Goal: Information Seeking & Learning: Understand process/instructions

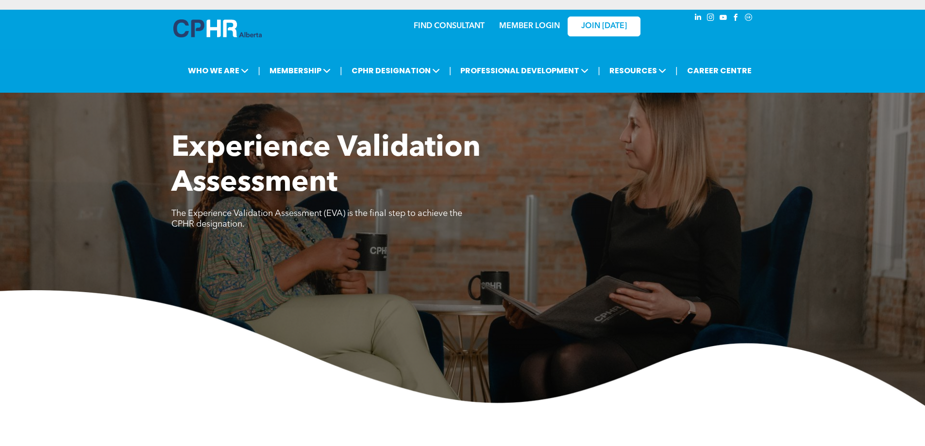
scroll to position [437, 0]
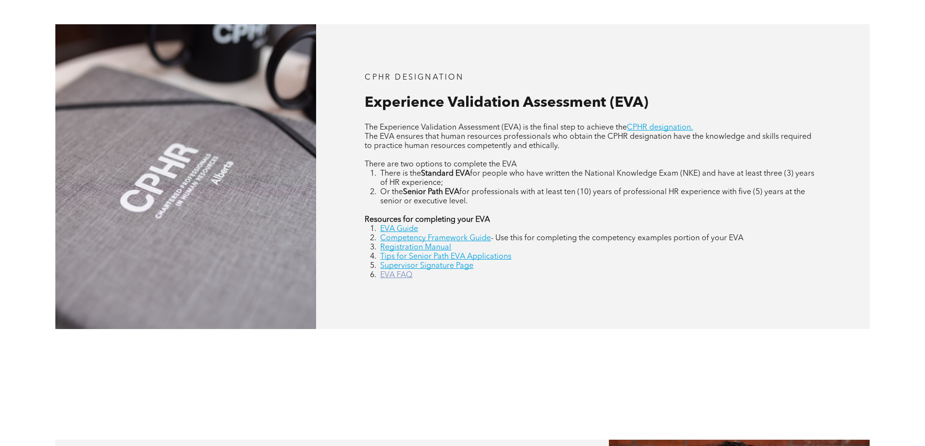
click at [388, 273] on link "EVA FAQ" at bounding box center [396, 275] width 32 height 8
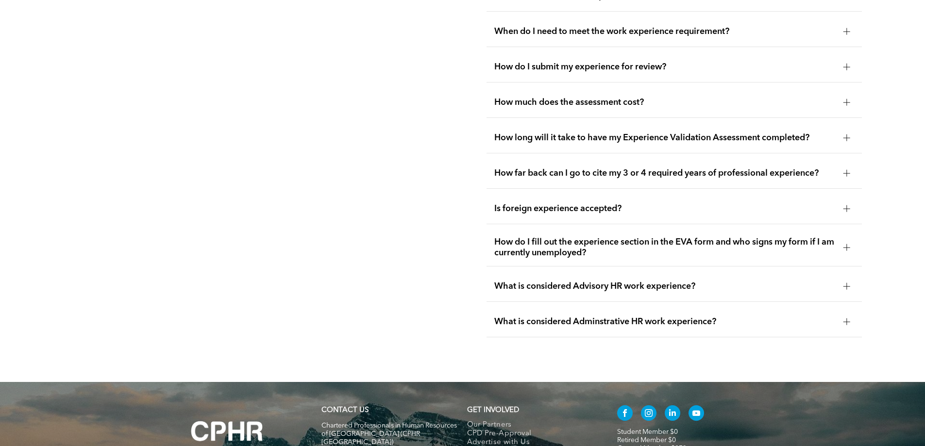
scroll to position [1876, 0]
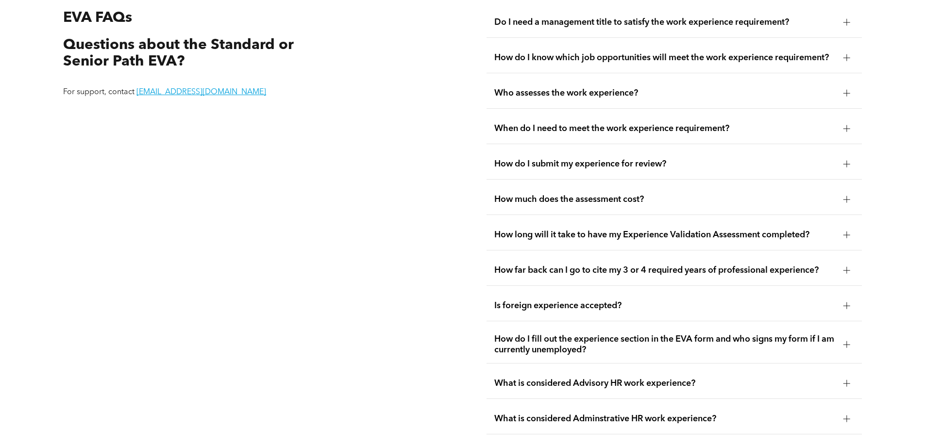
click at [842, 263] on div at bounding box center [847, 270] width 15 height 15
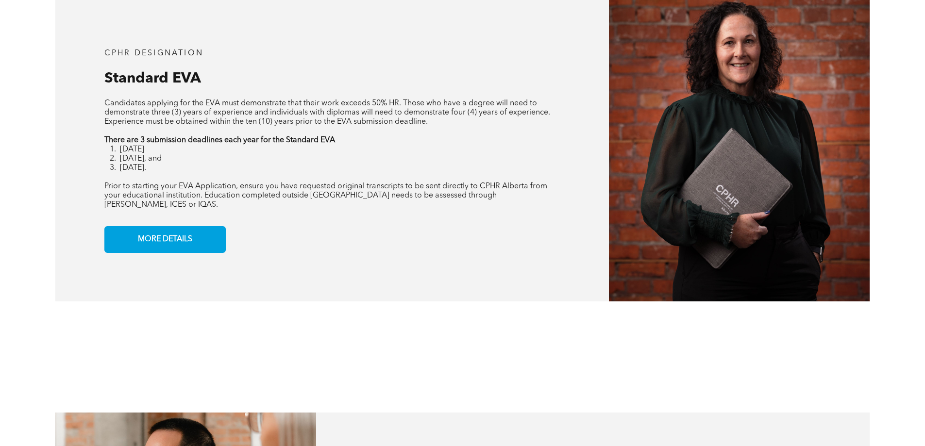
scroll to position [808, 0]
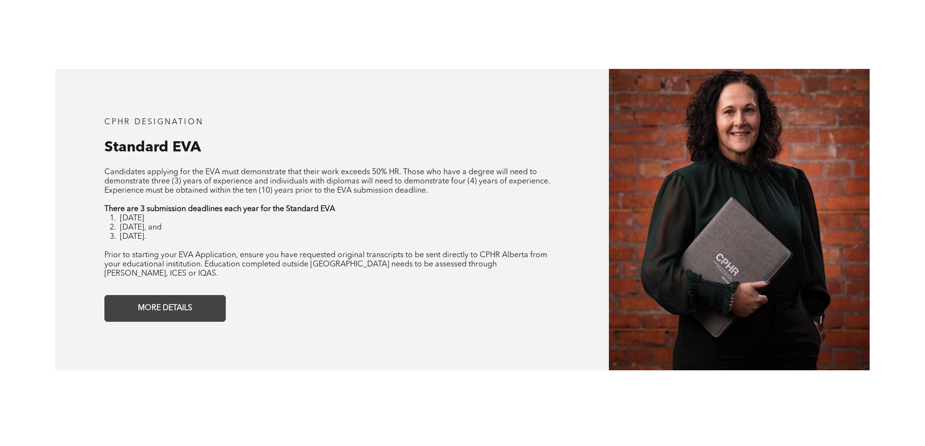
click at [156, 306] on span "MORE DETAILS" at bounding box center [165, 308] width 61 height 19
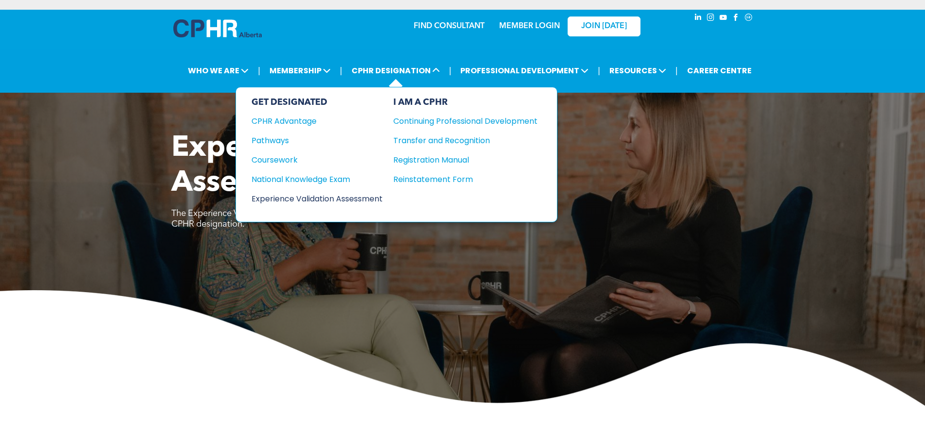
click at [290, 202] on div "Experience Validation Assessment" at bounding box center [311, 199] width 118 height 12
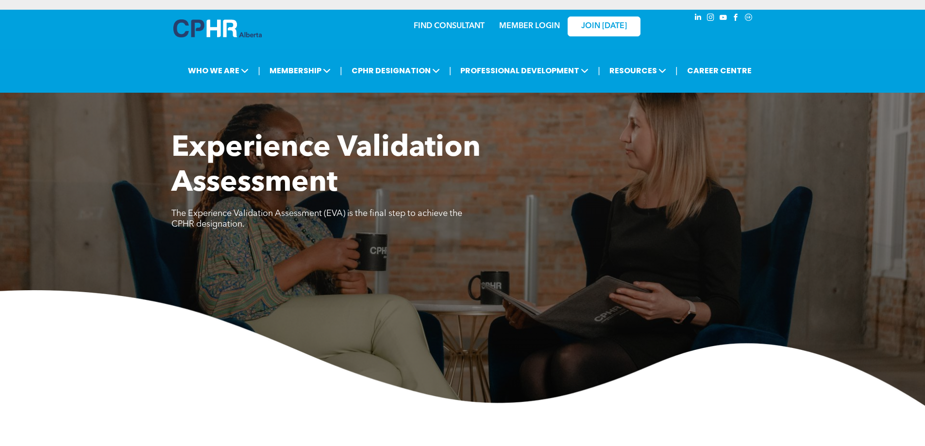
click at [520, 23] on link "MEMBER LOGIN" at bounding box center [529, 26] width 61 height 8
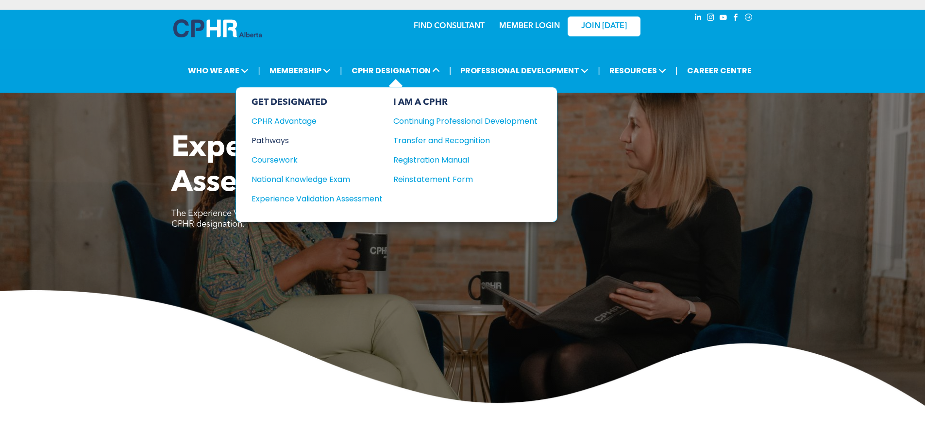
click at [279, 136] on div "Pathways" at bounding box center [311, 141] width 118 height 12
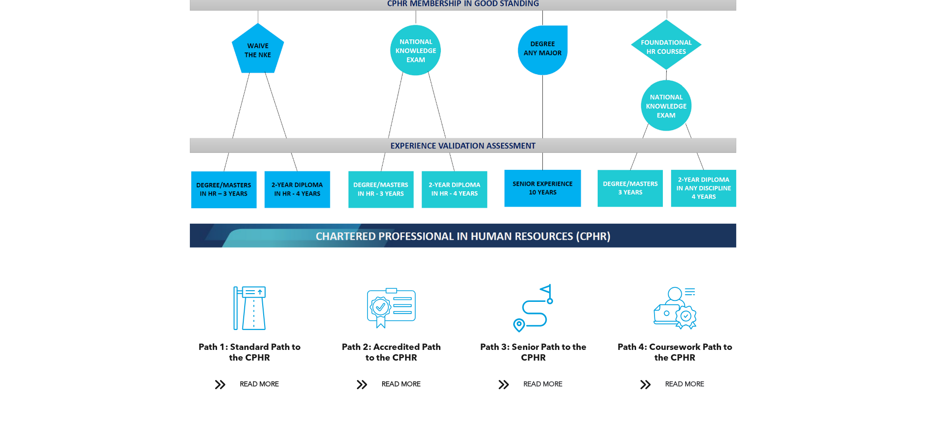
scroll to position [941, 0]
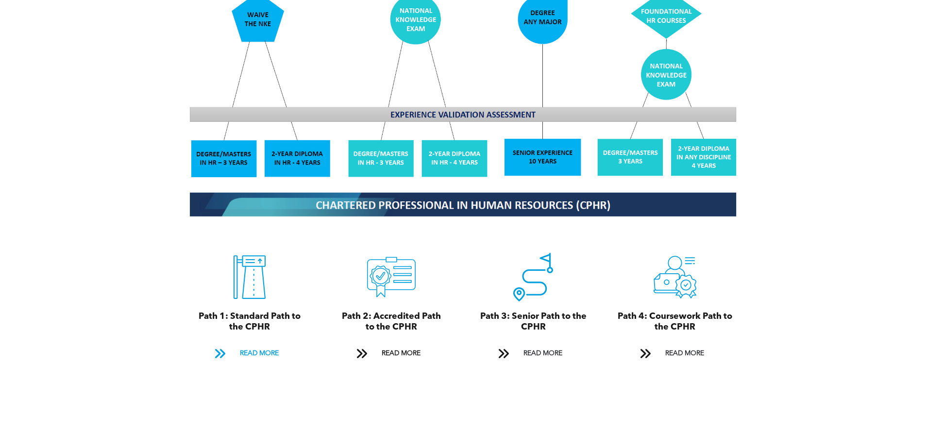
click at [255, 345] on span "READ MORE" at bounding box center [259, 354] width 46 height 18
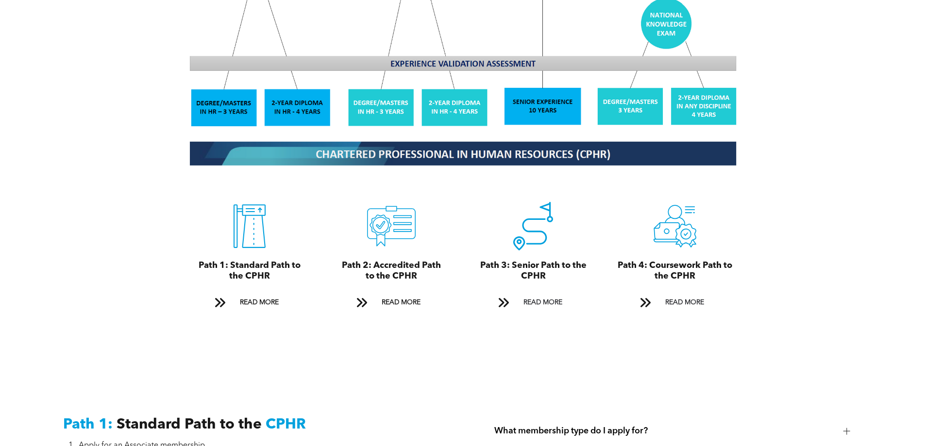
scroll to position [1012, 0]
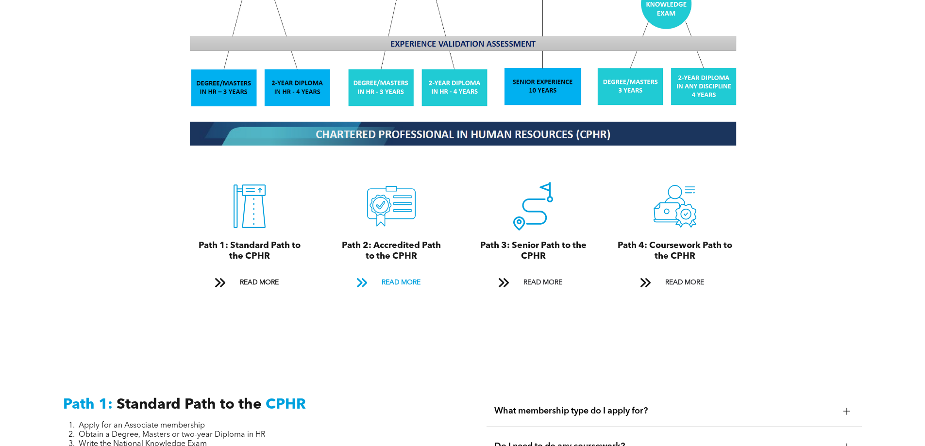
click at [402, 275] on span "READ MORE" at bounding box center [401, 283] width 46 height 18
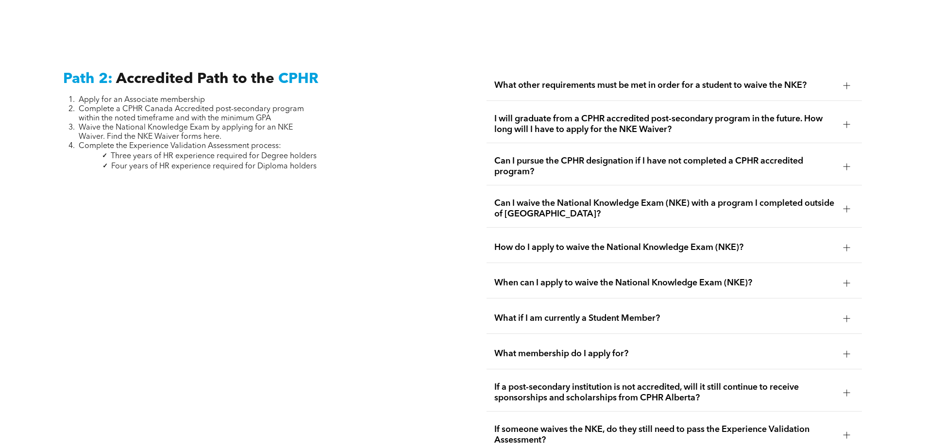
scroll to position [1587, 0]
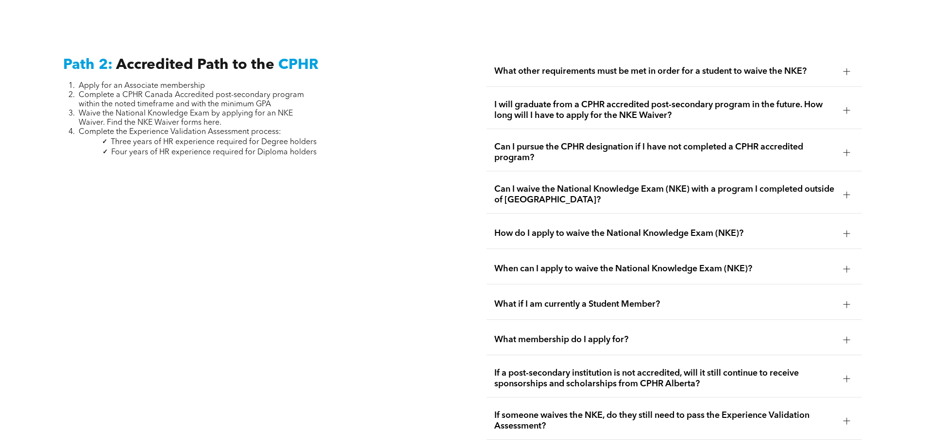
click at [841, 64] on div at bounding box center [847, 71] width 15 height 15
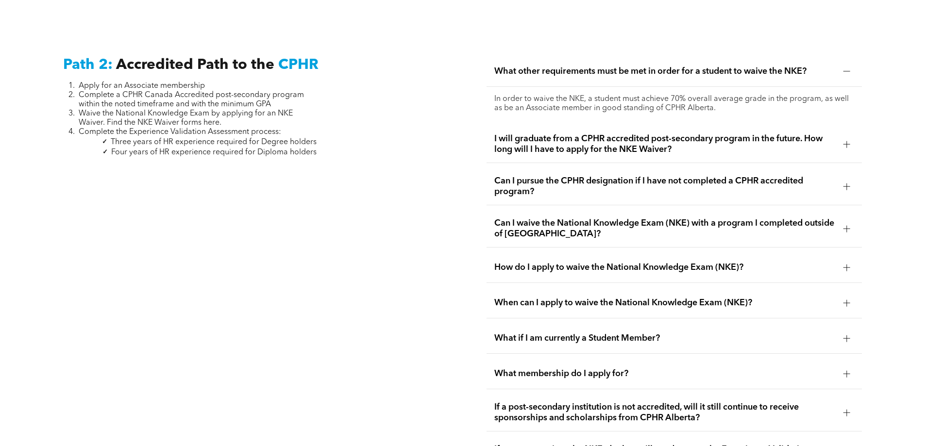
click at [849, 264] on div at bounding box center [846, 267] width 7 height 7
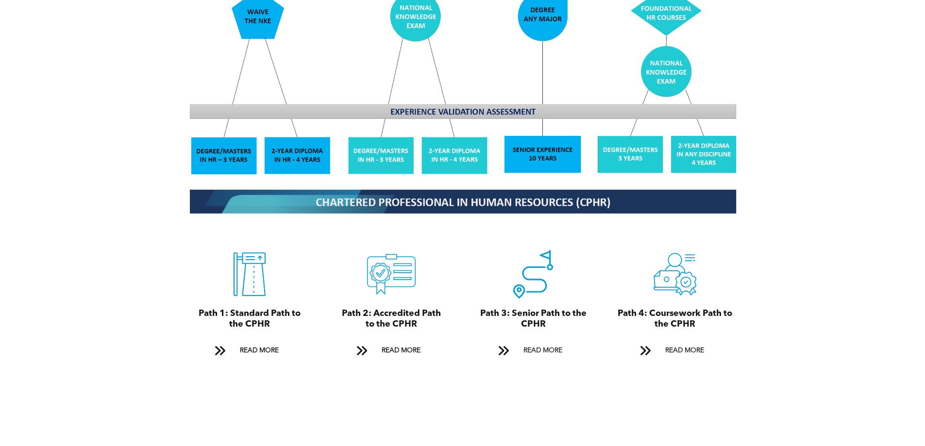
scroll to position [1035, 0]
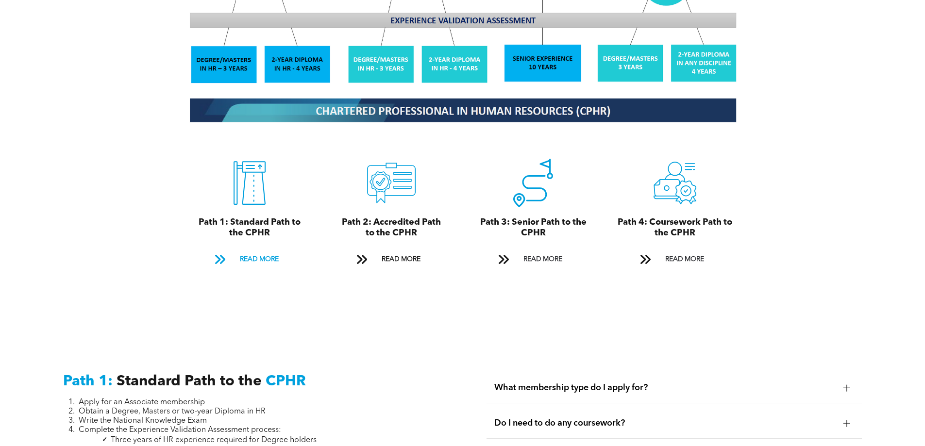
click at [252, 251] on span "READ MORE" at bounding box center [259, 260] width 46 height 18
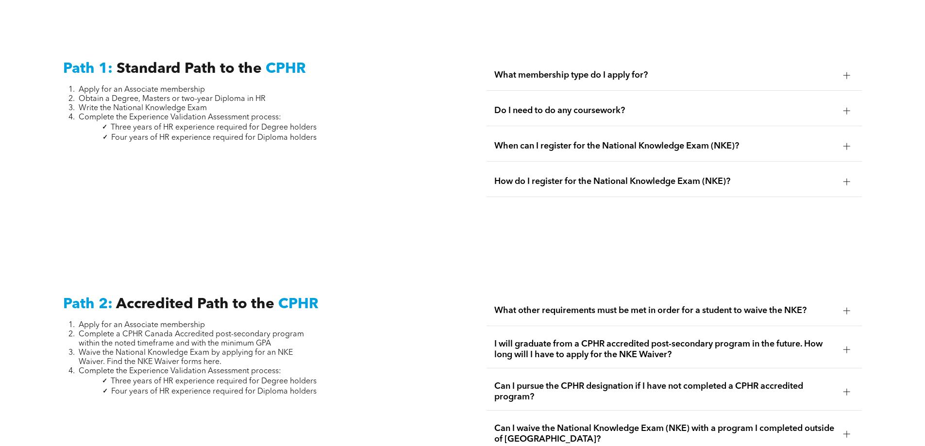
scroll to position [1352, 0]
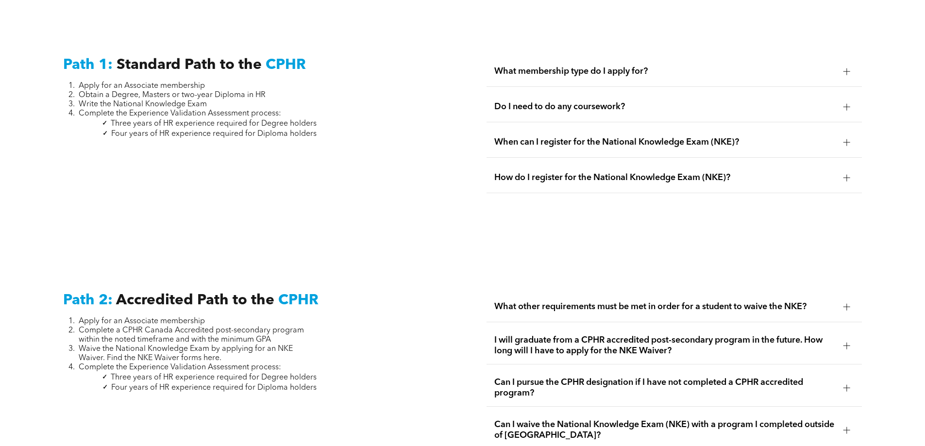
click at [850, 68] on div at bounding box center [846, 71] width 7 height 7
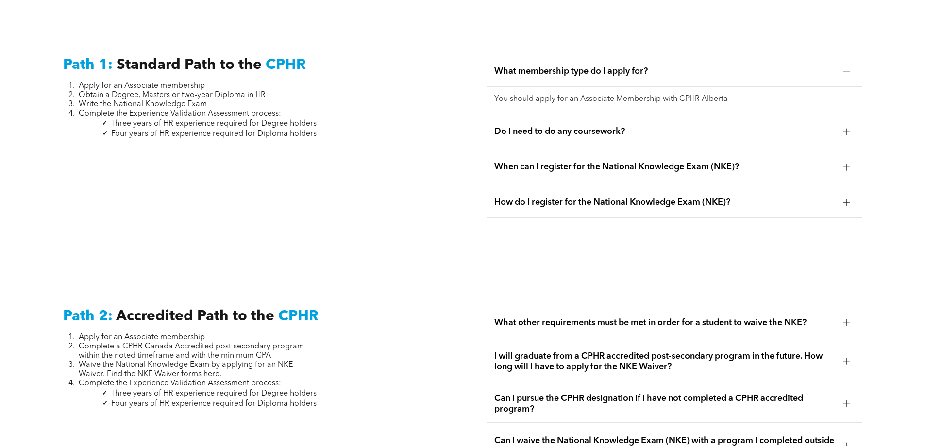
click at [835, 126] on span "Do I need to do any coursework?" at bounding box center [664, 131] width 341 height 11
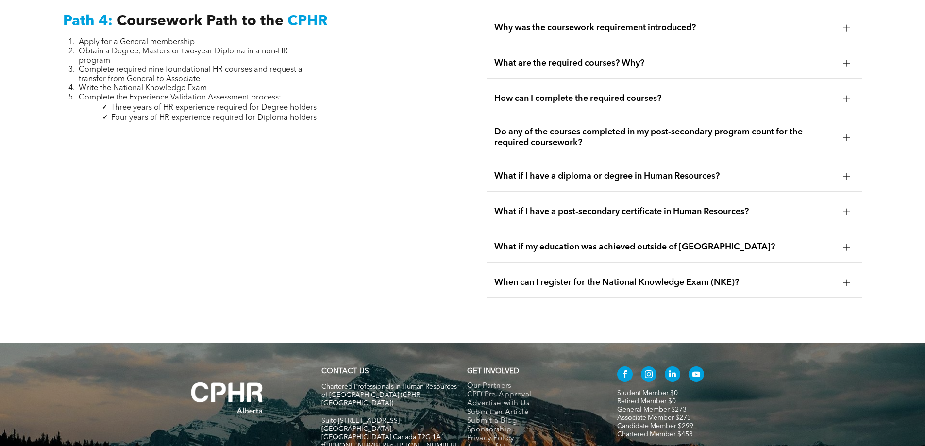
scroll to position [3086, 0]
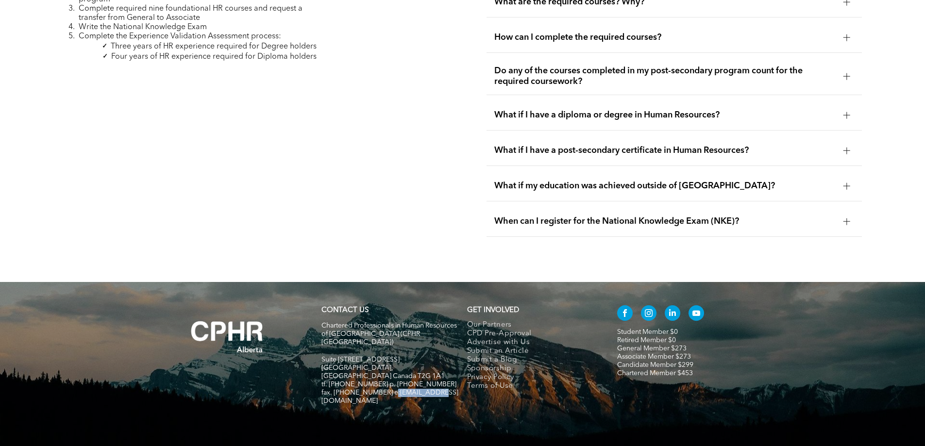
drag, startPoint x: 437, startPoint y: 352, endPoint x: 386, endPoint y: 352, distance: 51.0
click at [386, 389] on h5 "fax. [PHONE_NUMBER] e:[EMAIL_ADDRESS][DOMAIN_NAME]" at bounding box center [389, 397] width 137 height 17
copy span "nfo@cphrab.ca"
